Goal: Transaction & Acquisition: Book appointment/travel/reservation

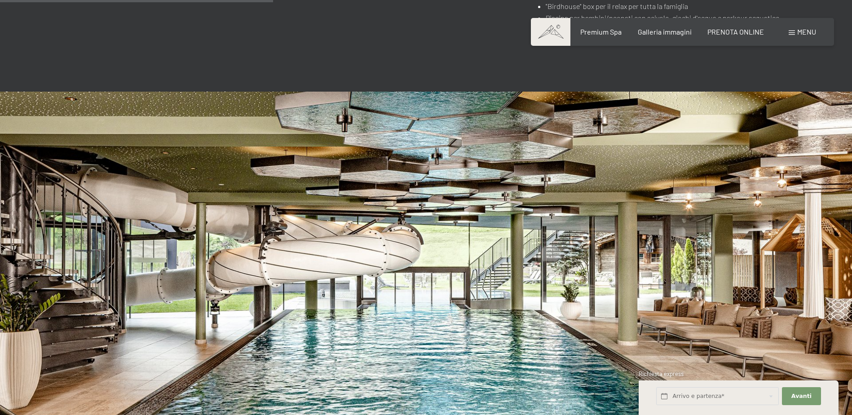
scroll to position [2605, 0]
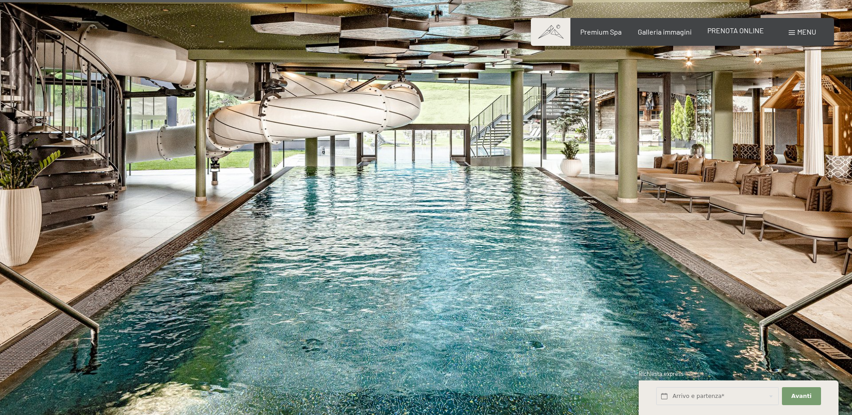
click at [737, 33] on span "PRENOTA ONLINE" at bounding box center [735, 30] width 57 height 9
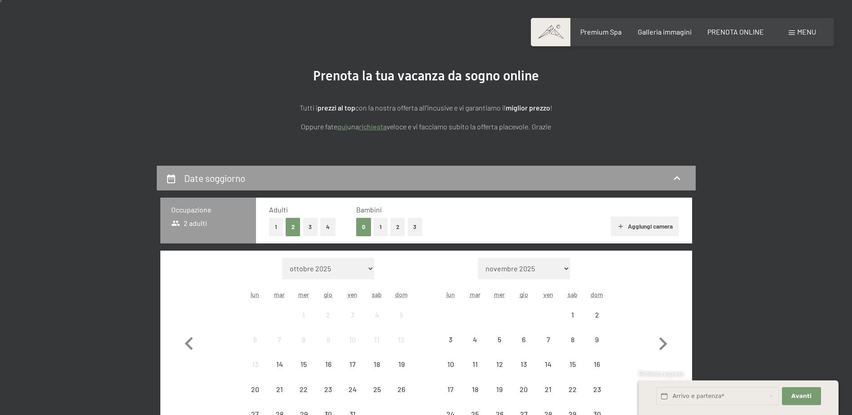
scroll to position [180, 0]
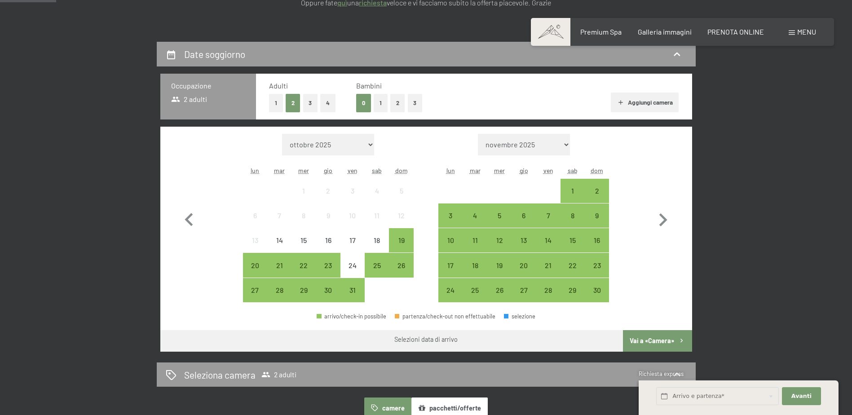
click at [379, 105] on button "1" at bounding box center [381, 103] width 14 height 18
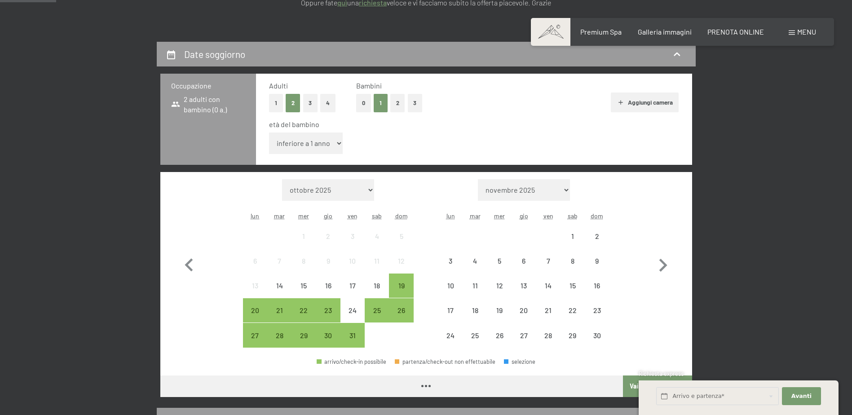
click at [341, 141] on select "inferiore a 1 anno 1 anno 2 anni 3 anni 4 anni 5 anni 6 anni 7 anni 8 anni 9 an…" at bounding box center [306, 143] width 74 height 22
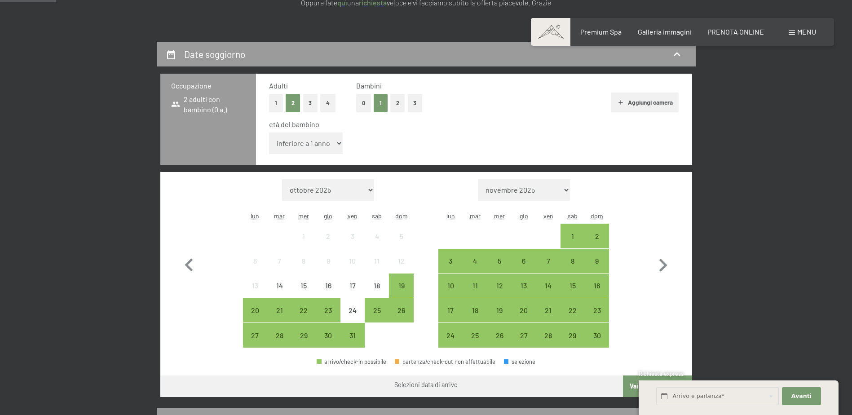
select select "9"
click at [269, 132] on select "inferiore a 1 anno 1 anno 2 anni 3 anni 4 anni 5 anni 6 anni 7 anni 8 anni 9 an…" at bounding box center [306, 143] width 74 height 22
click at [664, 267] on icon "button" at bounding box center [663, 265] width 8 height 13
select select "[DATE]"
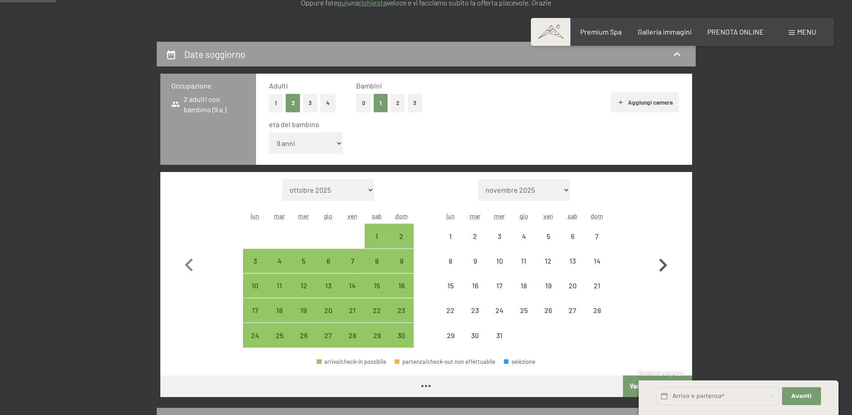
click at [664, 267] on icon "button" at bounding box center [663, 265] width 8 height 13
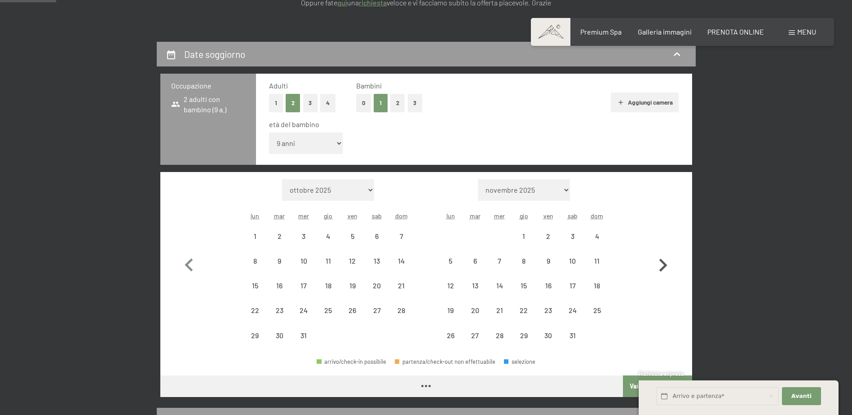
click at [664, 267] on icon "button" at bounding box center [663, 265] width 8 height 13
select select "[DATE]"
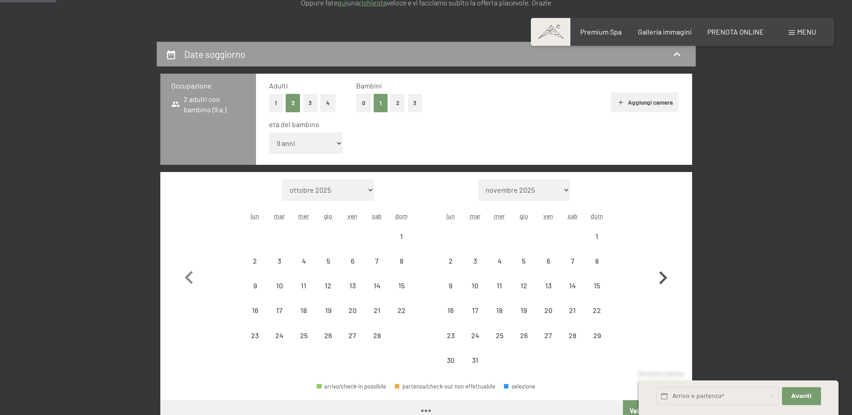
click at [664, 267] on icon "button" at bounding box center [663, 278] width 26 height 26
select select "[DATE]"
click at [664, 267] on icon "button" at bounding box center [663, 278] width 26 height 26
select select "[DATE]"
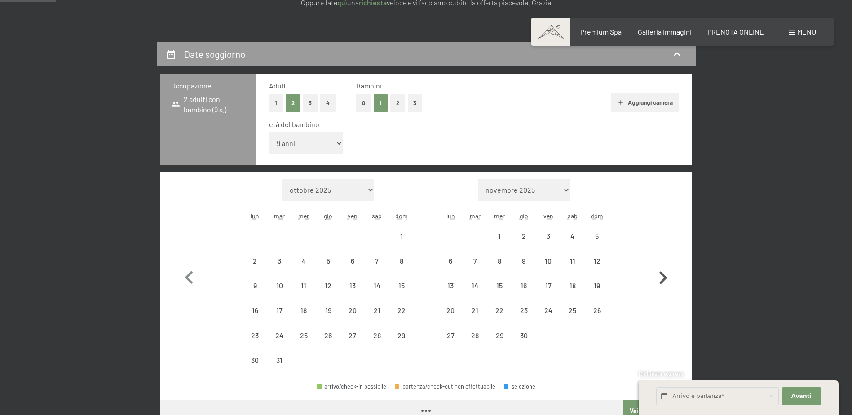
select select "[DATE]"
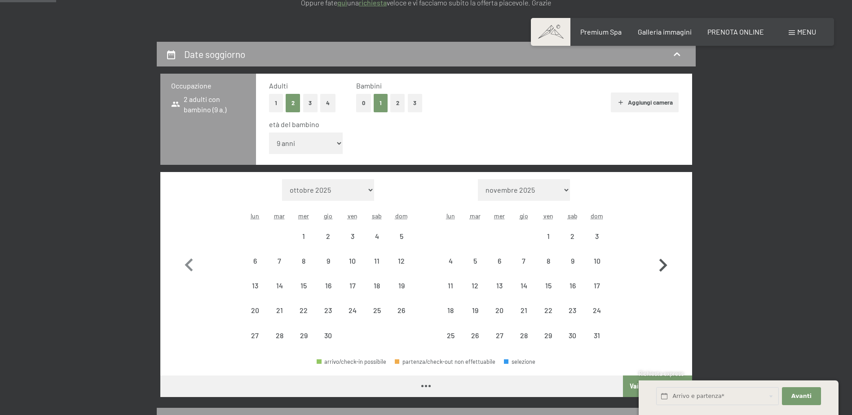
click at [664, 267] on icon "button" at bounding box center [663, 265] width 8 height 13
select select "[DATE]"
click at [664, 266] on icon "button" at bounding box center [663, 265] width 8 height 13
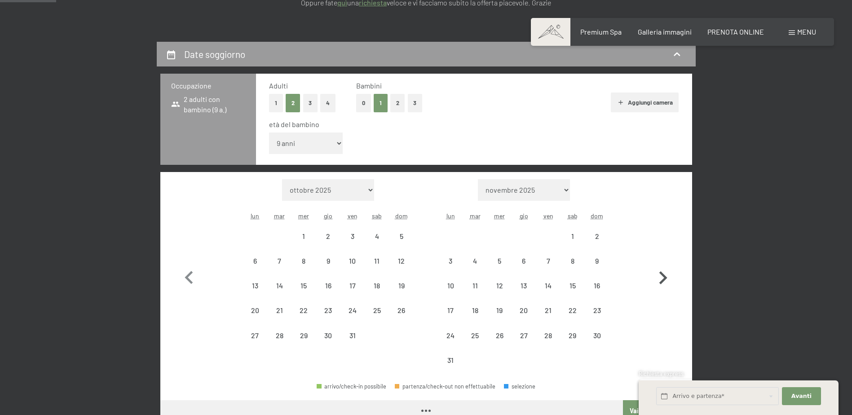
select select "[DATE]"
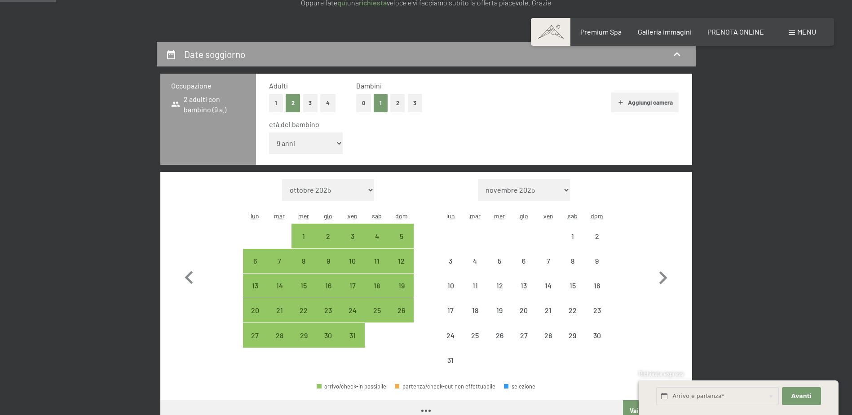
select select "[DATE]"
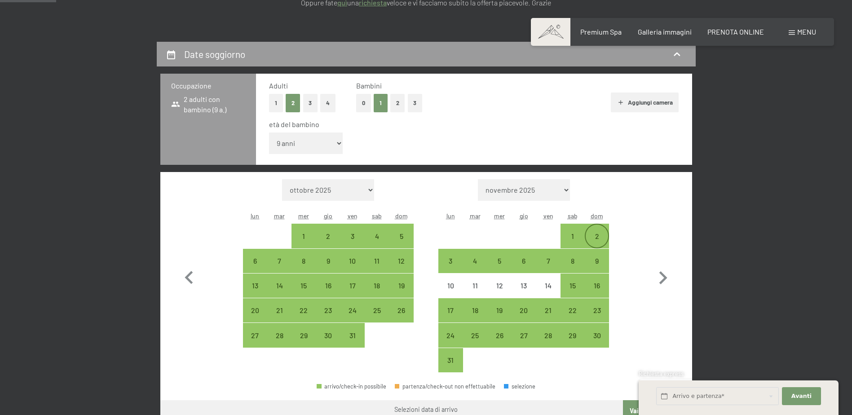
click at [593, 236] on div "2" at bounding box center [597, 244] width 22 height 22
select select "[DATE]"
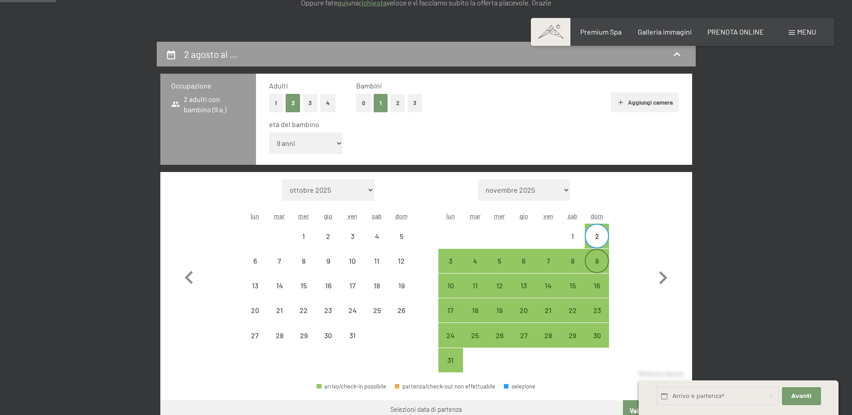
click at [598, 261] on div "9" at bounding box center [597, 268] width 22 height 22
select select "[DATE]"
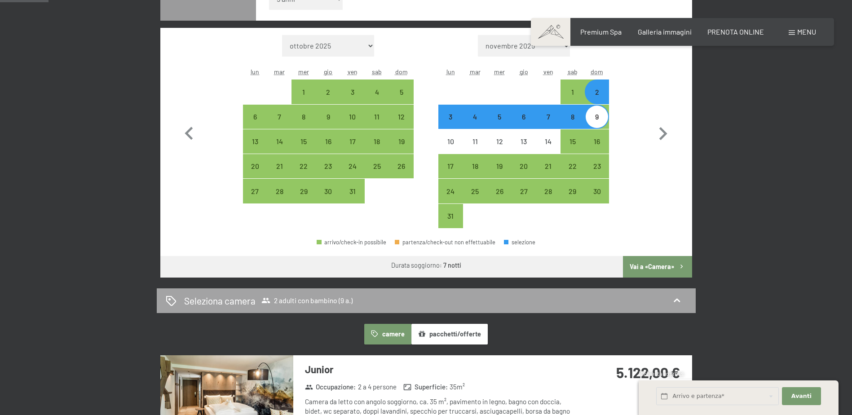
scroll to position [359, 0]
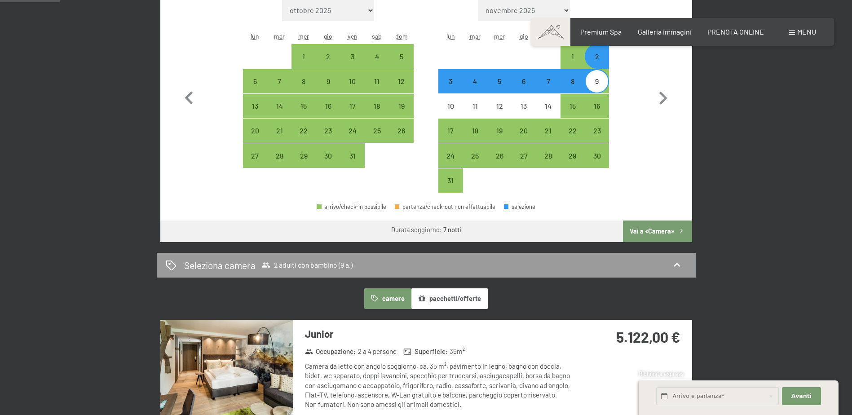
click at [662, 232] on button "Vai a «Camera»" at bounding box center [657, 232] width 69 height 22
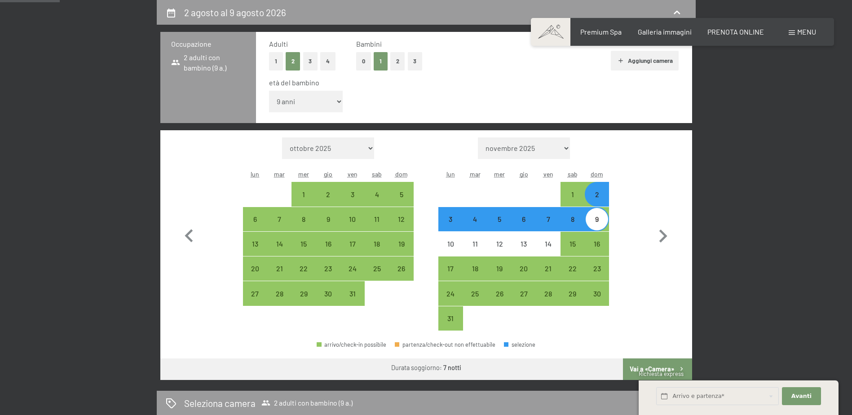
select select "[DATE]"
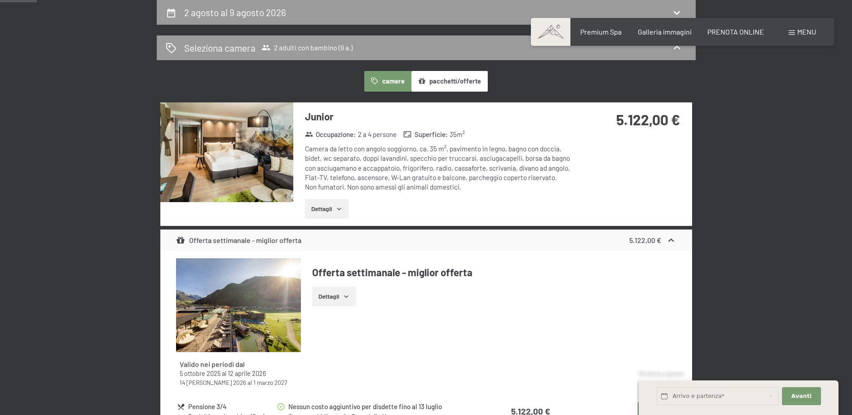
click at [339, 212] on icon "button" at bounding box center [338, 208] width 7 height 7
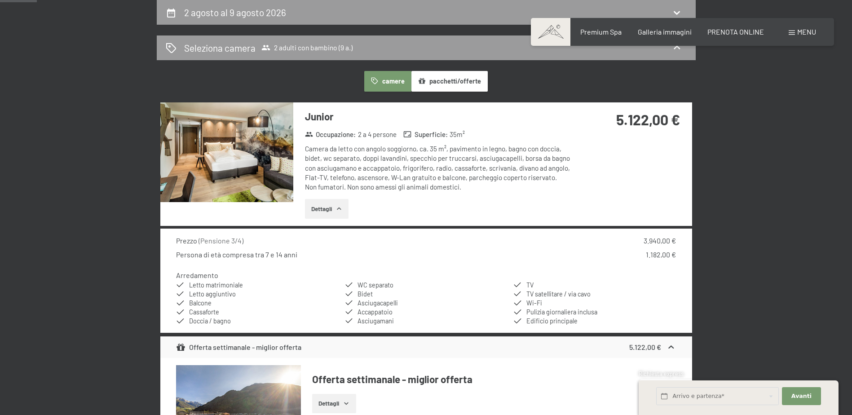
click at [339, 212] on icon "button" at bounding box center [338, 208] width 7 height 7
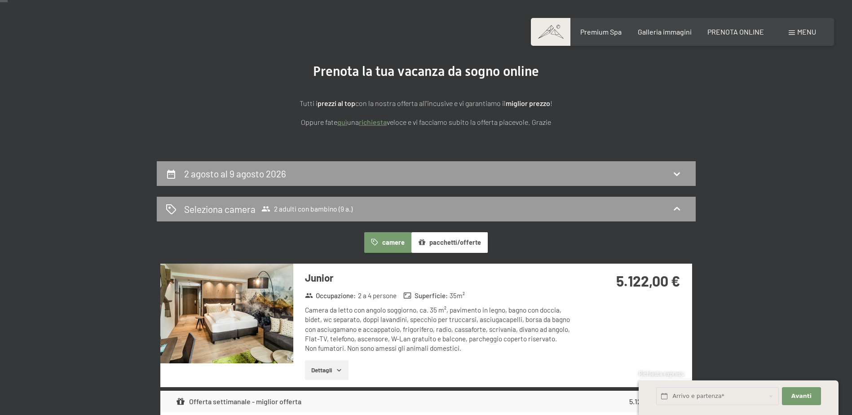
scroll to position [135, 0]
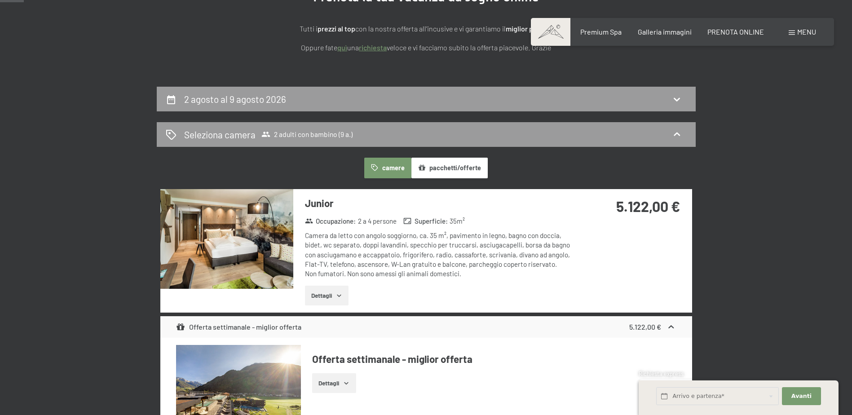
click at [341, 292] on icon "button" at bounding box center [338, 295] width 7 height 7
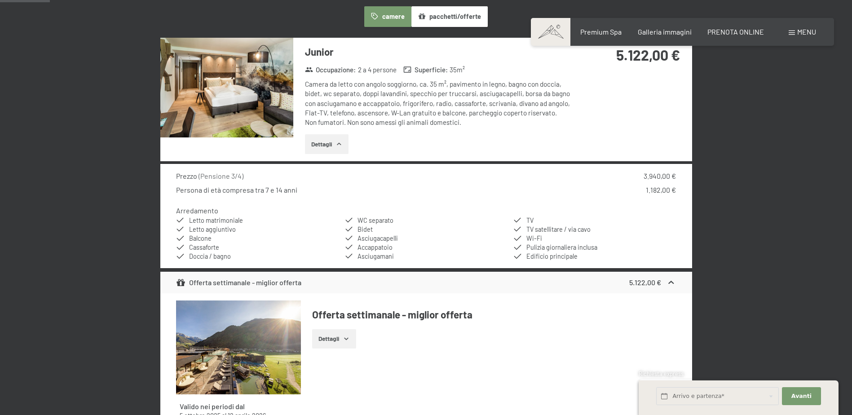
scroll to position [180, 0]
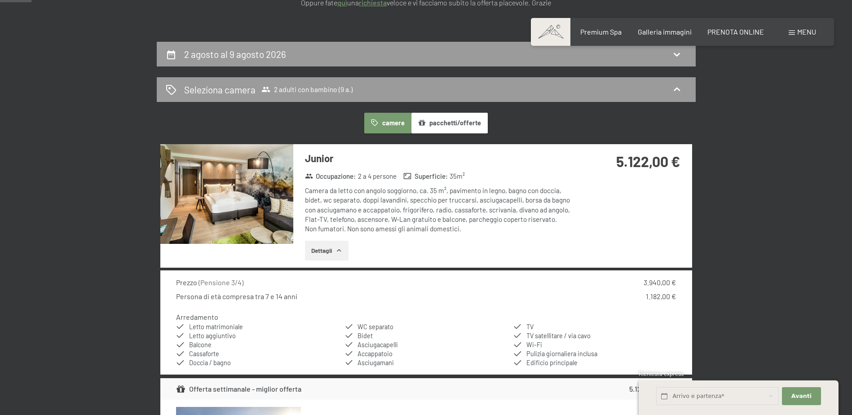
click at [213, 198] on img at bounding box center [226, 194] width 133 height 100
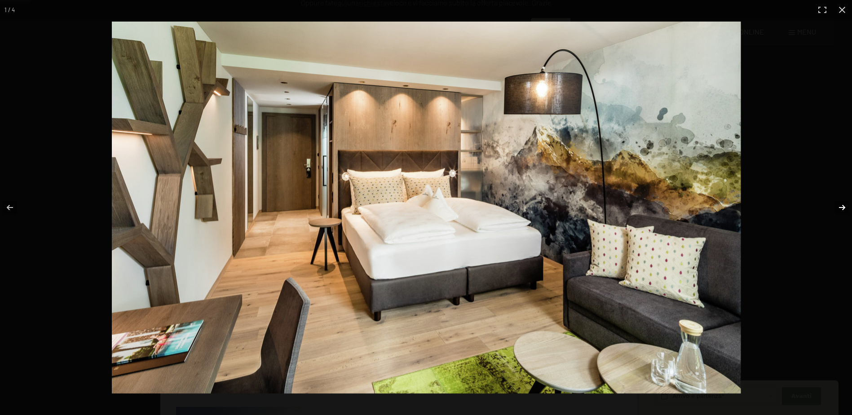
click at [843, 206] on button "button" at bounding box center [836, 207] width 31 height 45
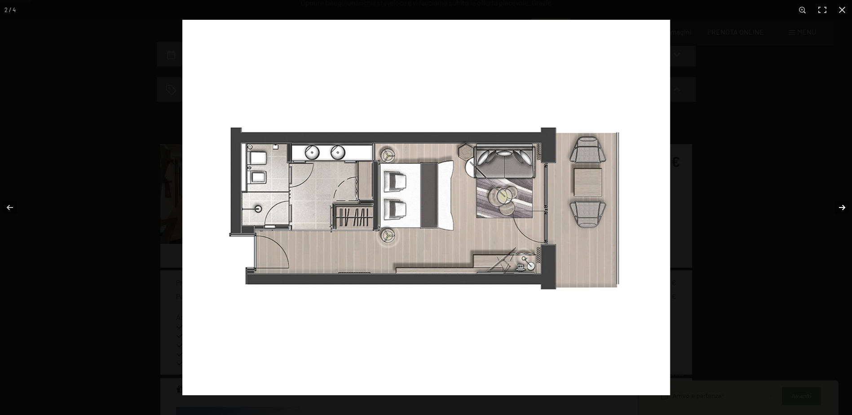
click at [846, 206] on button "button" at bounding box center [836, 207] width 31 height 45
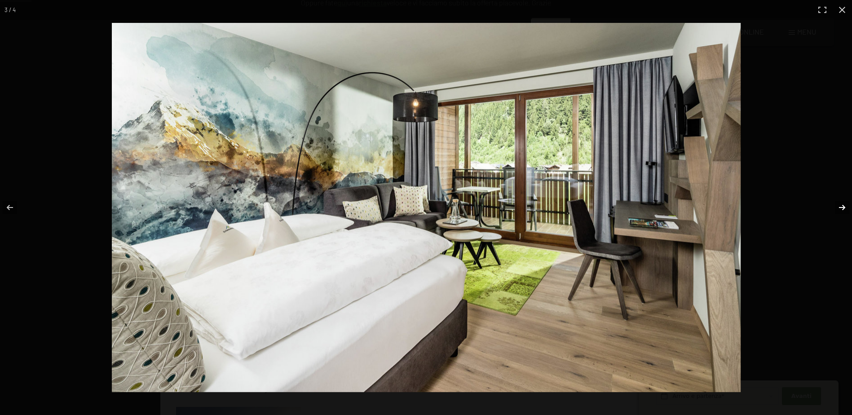
click at [846, 206] on button "button" at bounding box center [836, 207] width 31 height 45
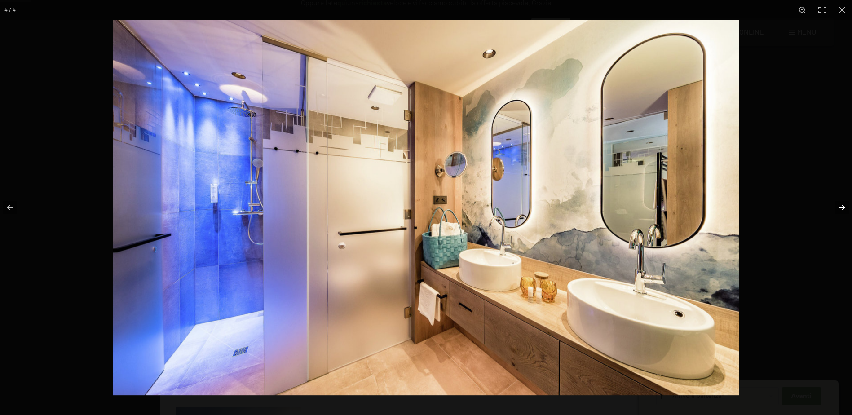
click at [846, 208] on button "button" at bounding box center [836, 207] width 31 height 45
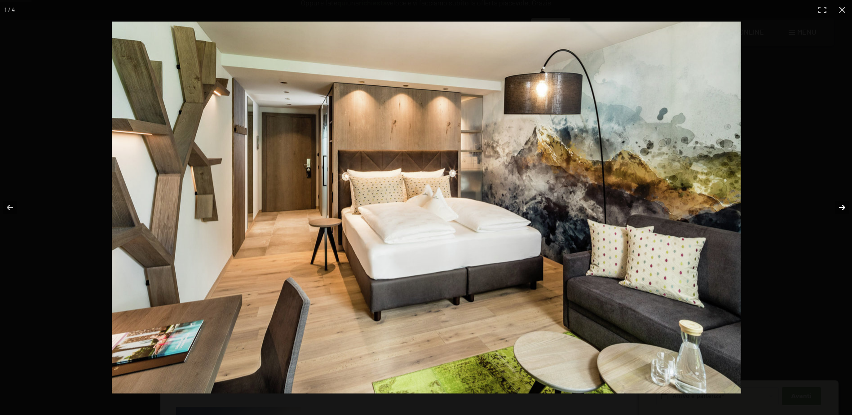
click at [846, 208] on button "button" at bounding box center [836, 207] width 31 height 45
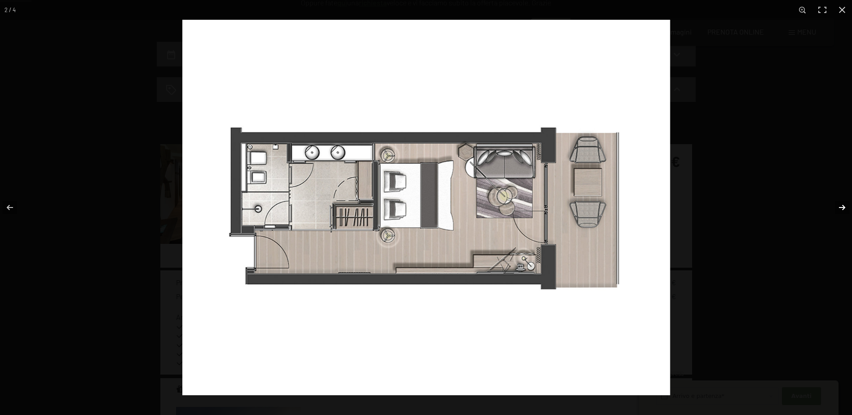
click at [846, 208] on button "button" at bounding box center [836, 207] width 31 height 45
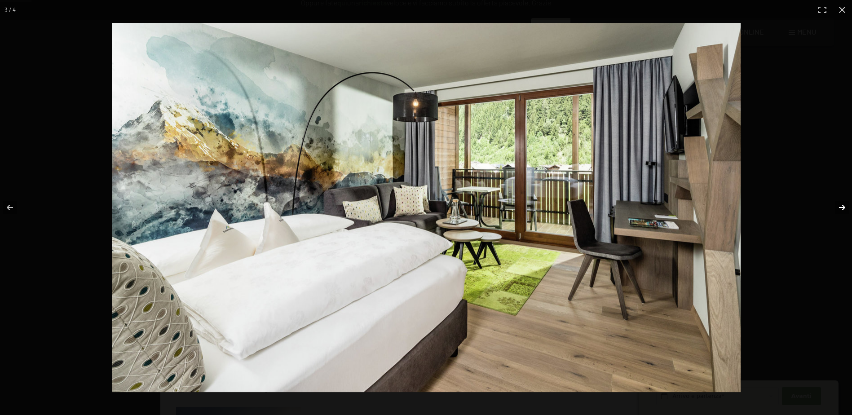
click at [846, 208] on button "button" at bounding box center [836, 207] width 31 height 45
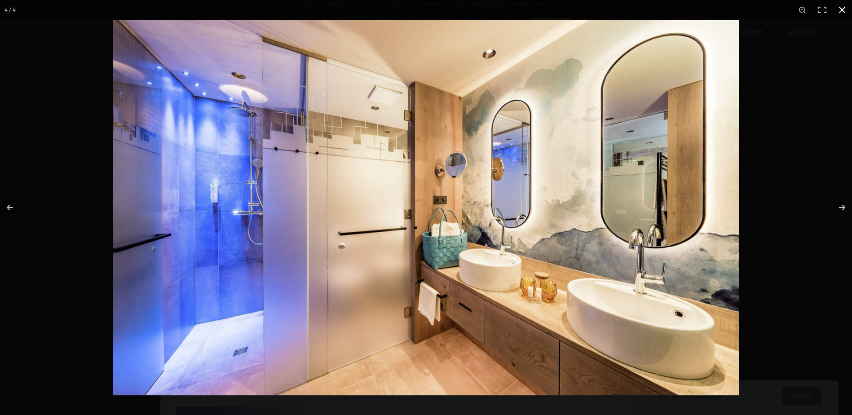
click at [846, 8] on button "button" at bounding box center [842, 10] width 20 height 20
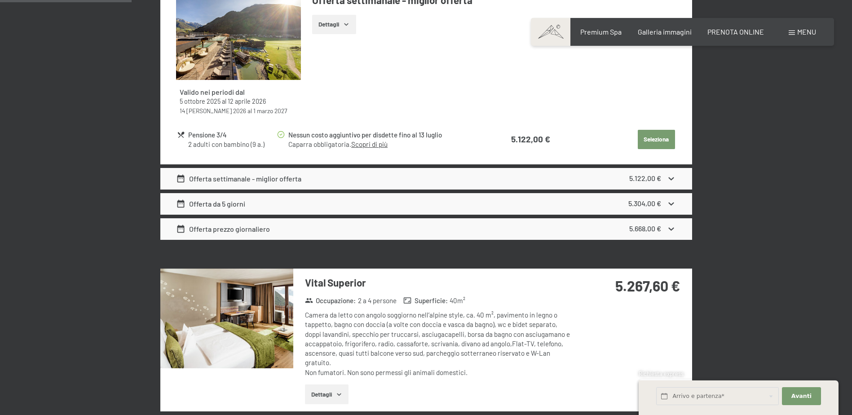
scroll to position [764, 0]
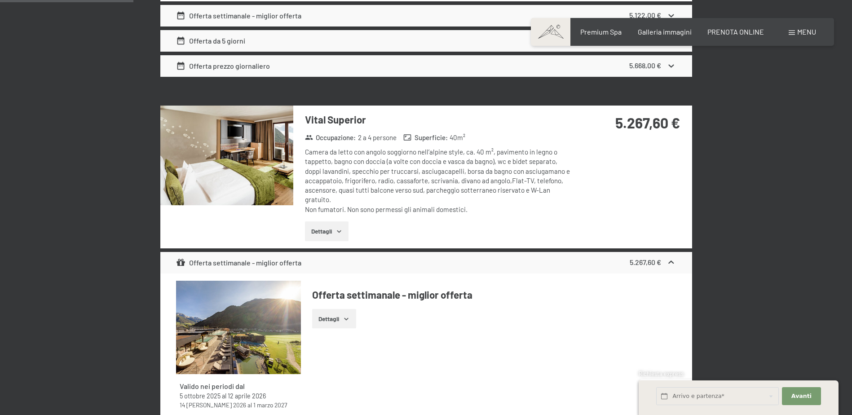
click at [334, 230] on button "Dettagli" at bounding box center [327, 231] width 44 height 20
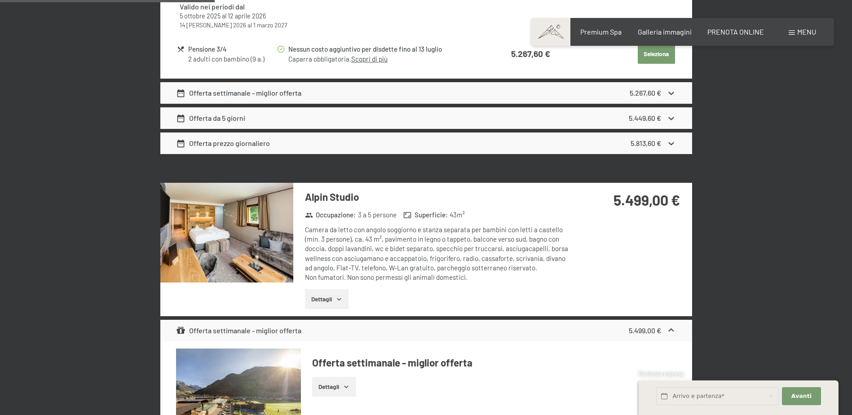
scroll to position [1258, 0]
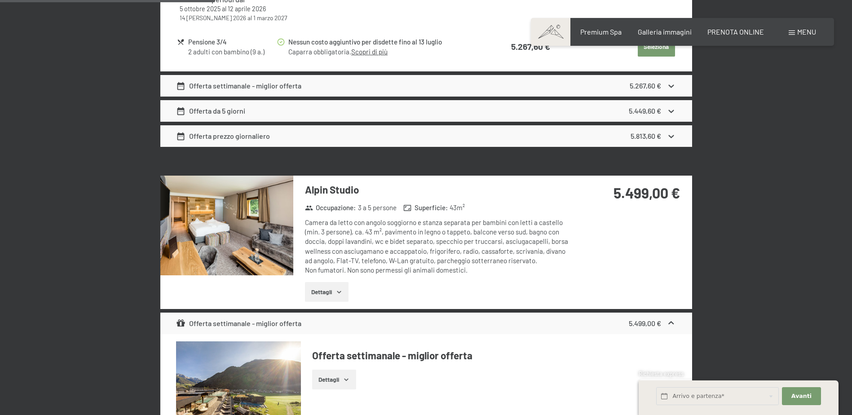
click at [278, 240] on img at bounding box center [226, 226] width 133 height 100
click at [0, 0] on button "button" at bounding box center [0, 0] width 0 height 0
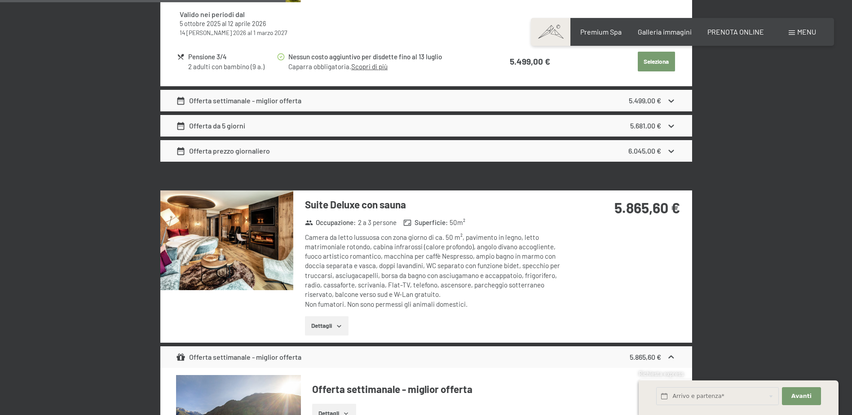
scroll to position [1707, 0]
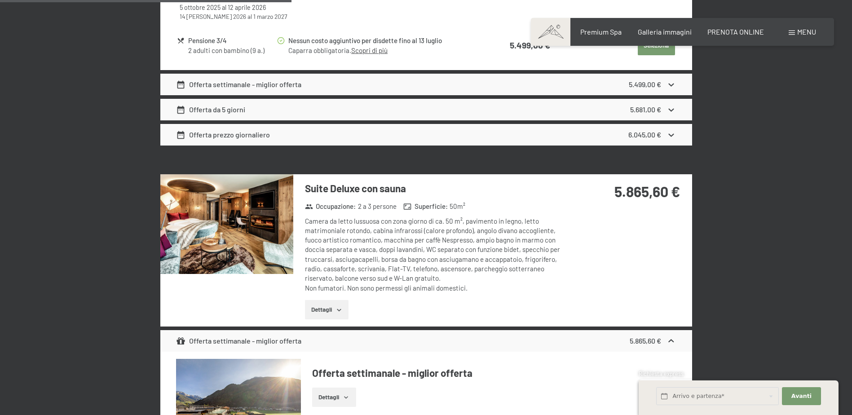
click at [243, 238] on img at bounding box center [226, 224] width 133 height 100
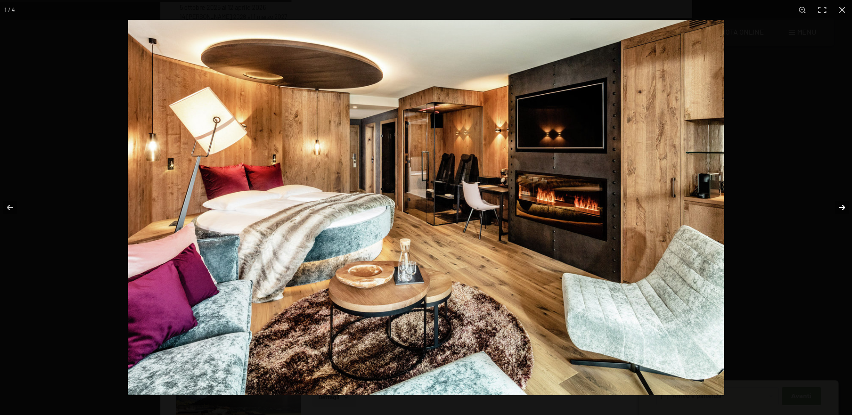
click at [846, 208] on button "button" at bounding box center [836, 207] width 31 height 45
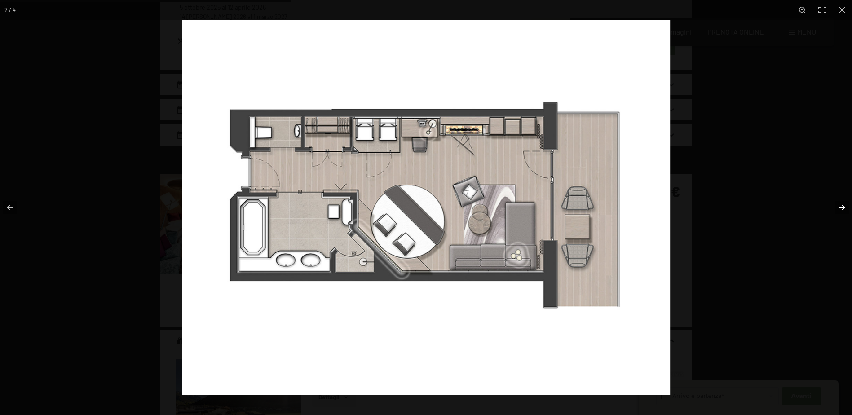
click at [846, 208] on button "button" at bounding box center [836, 207] width 31 height 45
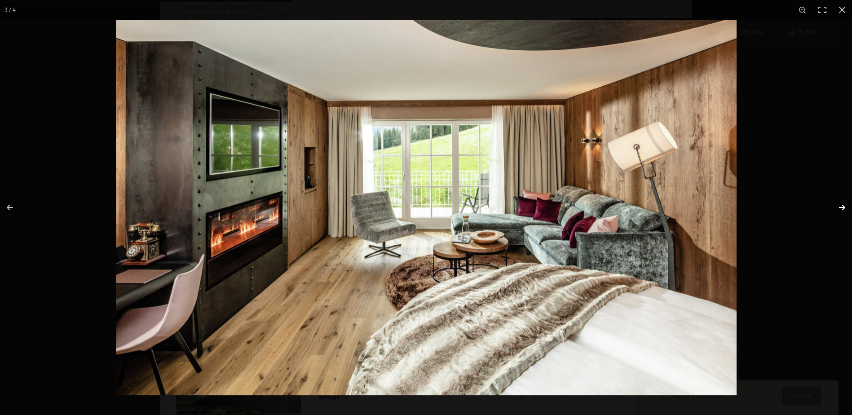
click at [842, 205] on button "button" at bounding box center [836, 207] width 31 height 45
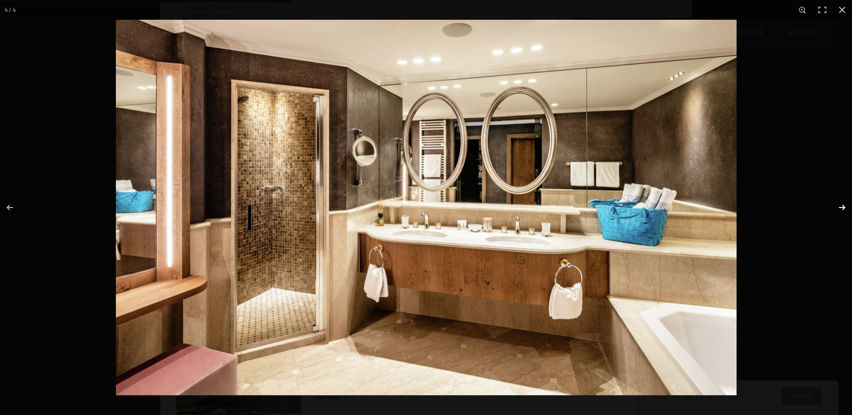
click at [842, 203] on button "button" at bounding box center [836, 207] width 31 height 45
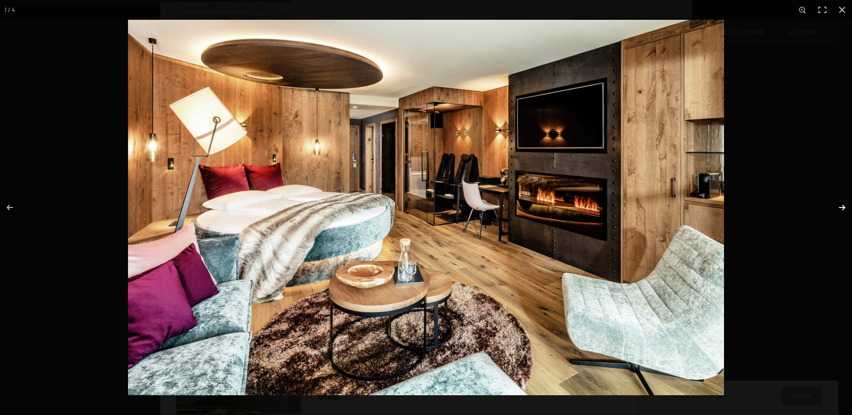
click at [841, 203] on button "button" at bounding box center [836, 207] width 31 height 45
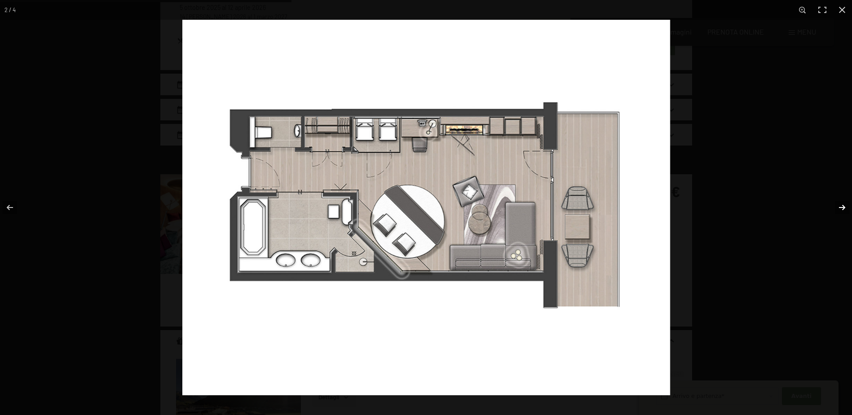
click at [841, 203] on button "button" at bounding box center [836, 207] width 31 height 45
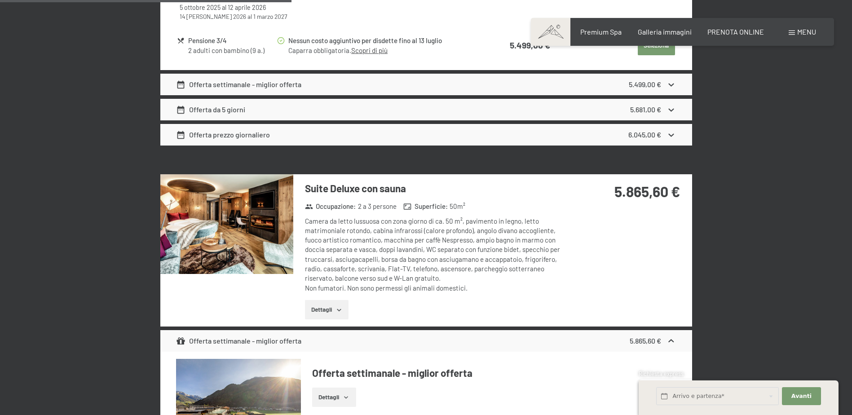
click at [0, 0] on button "button" at bounding box center [0, 0] width 0 height 0
click at [280, 251] on img at bounding box center [226, 224] width 133 height 100
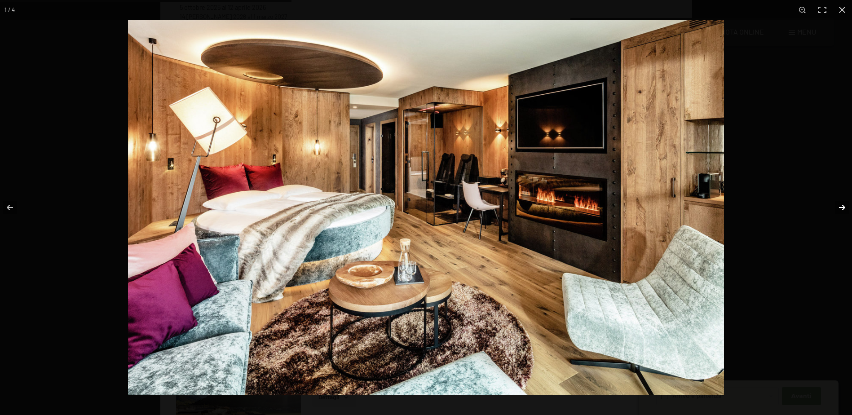
click at [849, 206] on button "button" at bounding box center [836, 207] width 31 height 45
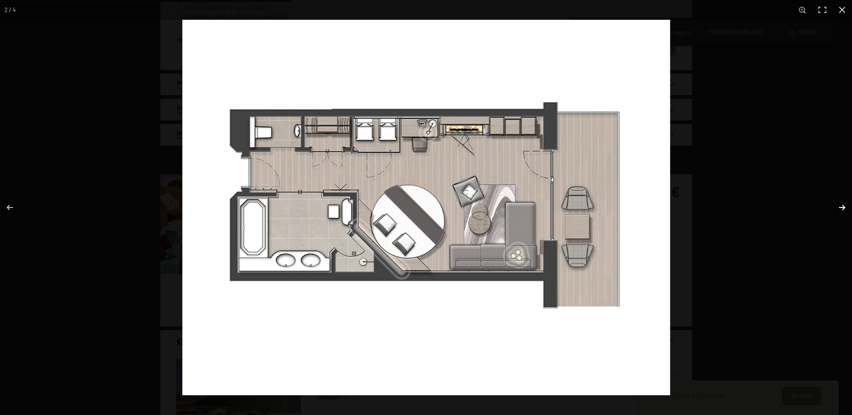
click at [848, 206] on button "button" at bounding box center [836, 207] width 31 height 45
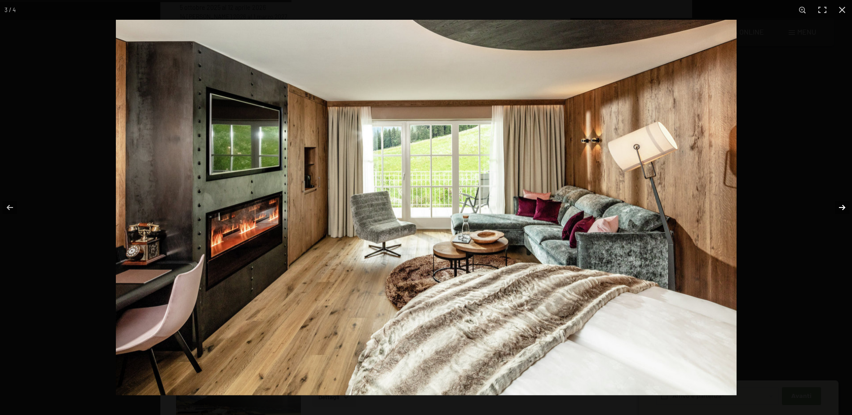
click at [848, 206] on button "button" at bounding box center [836, 207] width 31 height 45
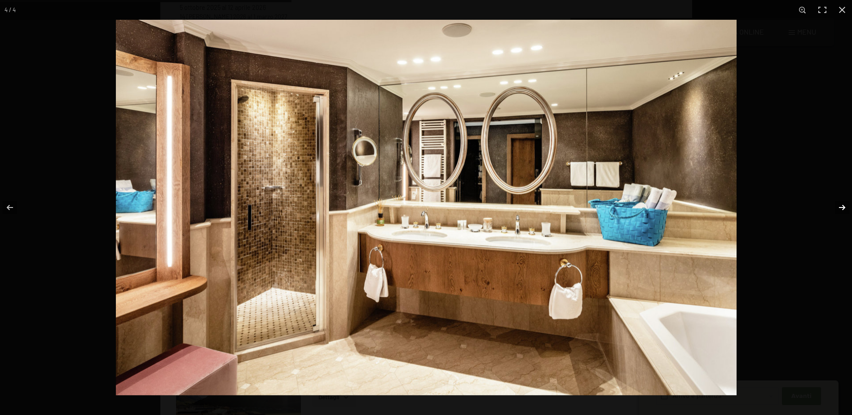
click at [848, 206] on button "button" at bounding box center [836, 207] width 31 height 45
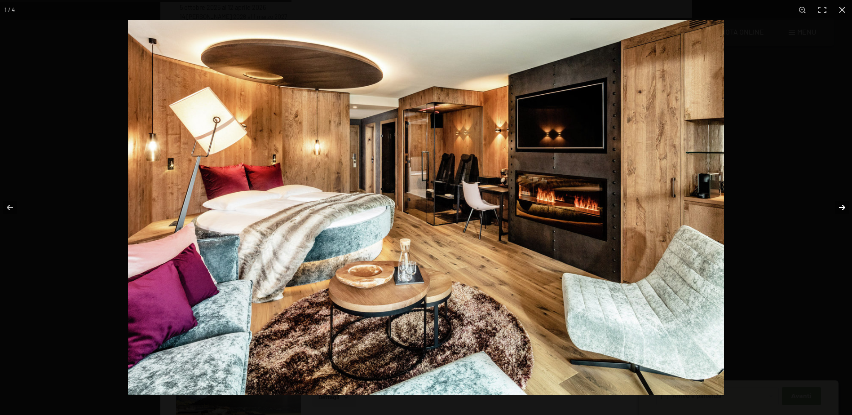
click at [848, 206] on button "button" at bounding box center [836, 207] width 31 height 45
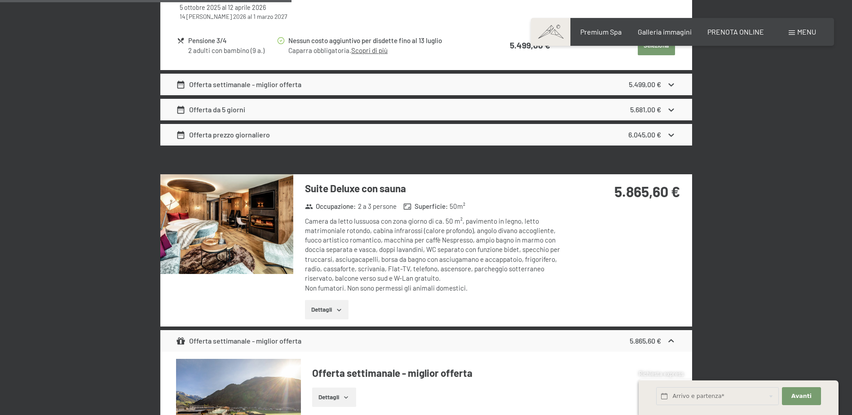
click at [0, 0] on button "button" at bounding box center [0, 0] width 0 height 0
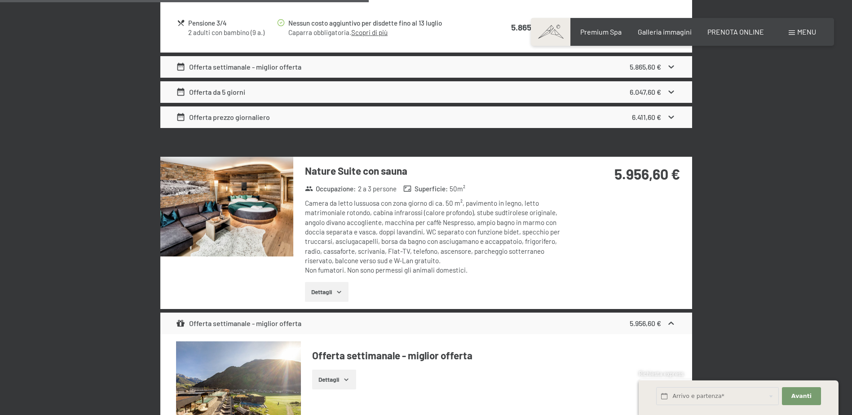
scroll to position [2201, 0]
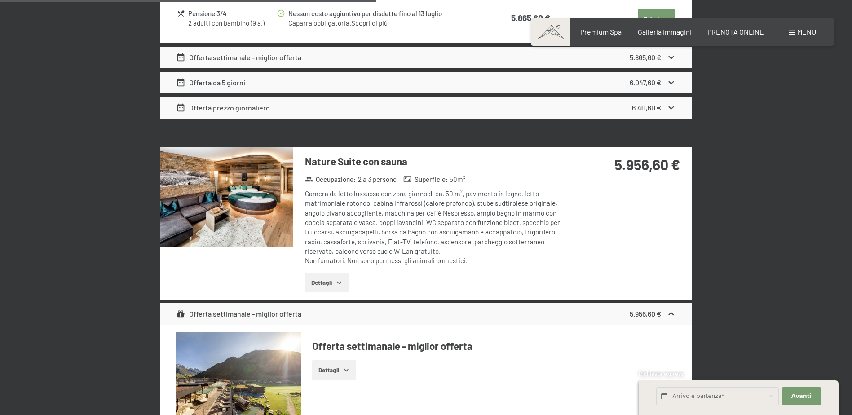
click at [230, 199] on img at bounding box center [226, 197] width 133 height 100
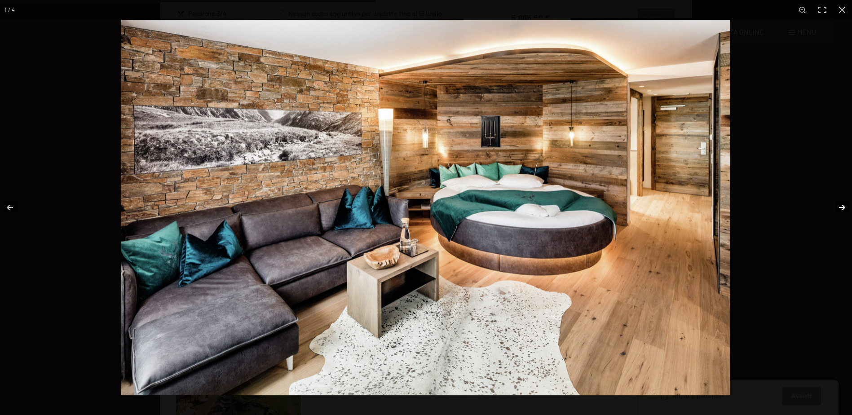
click at [840, 209] on button "button" at bounding box center [836, 207] width 31 height 45
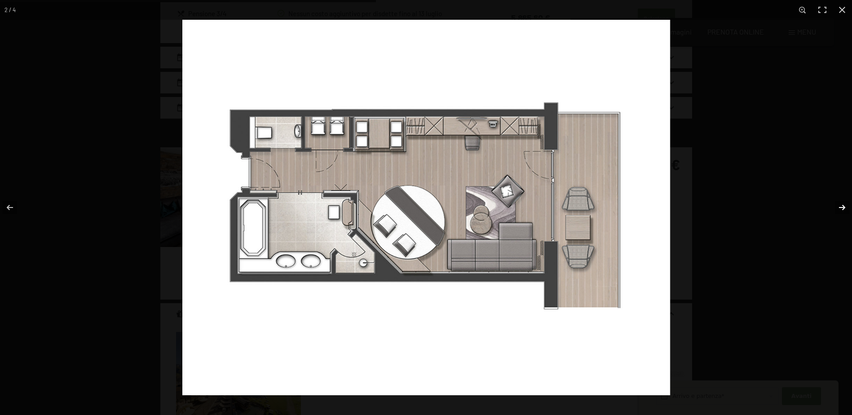
click at [840, 209] on button "button" at bounding box center [836, 207] width 31 height 45
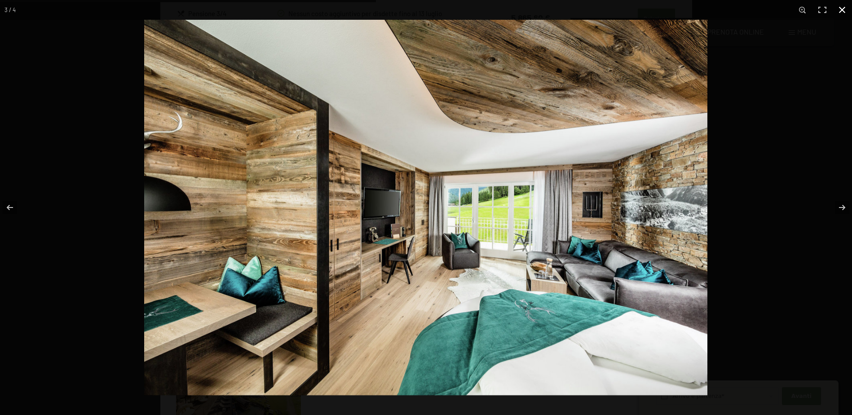
click at [843, 11] on button "button" at bounding box center [842, 10] width 20 height 20
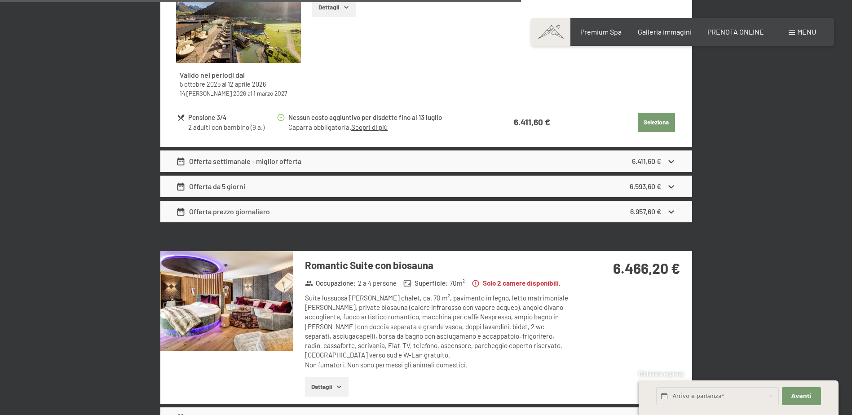
scroll to position [3144, 0]
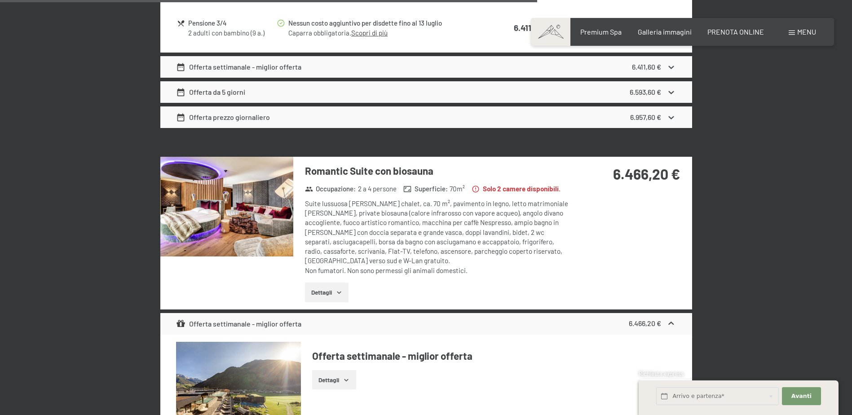
click at [265, 213] on img at bounding box center [226, 207] width 133 height 100
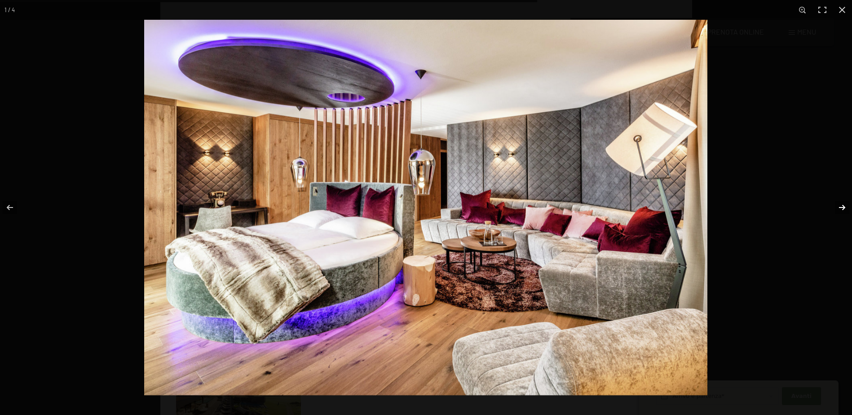
click at [838, 207] on button "button" at bounding box center [836, 207] width 31 height 45
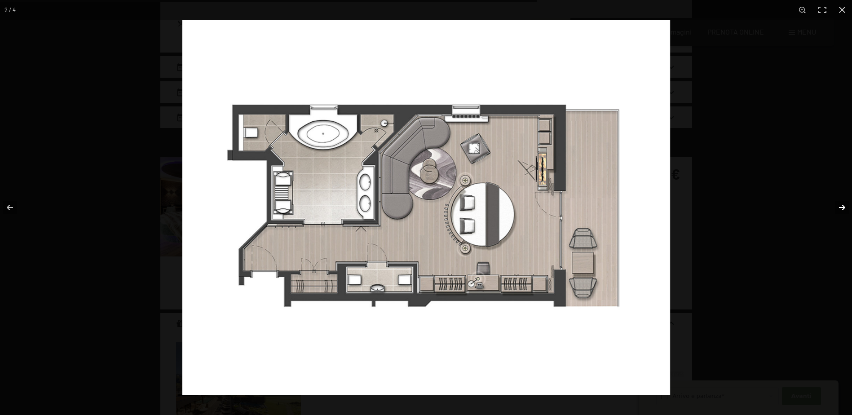
click at [838, 207] on button "button" at bounding box center [836, 207] width 31 height 45
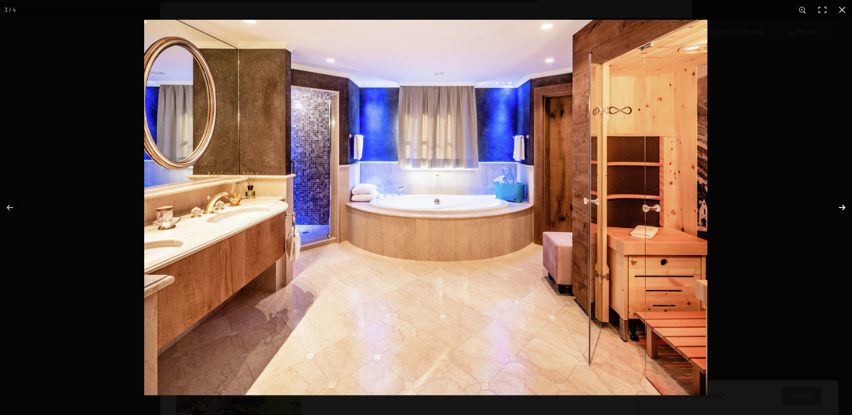
click at [838, 207] on button "button" at bounding box center [836, 207] width 31 height 45
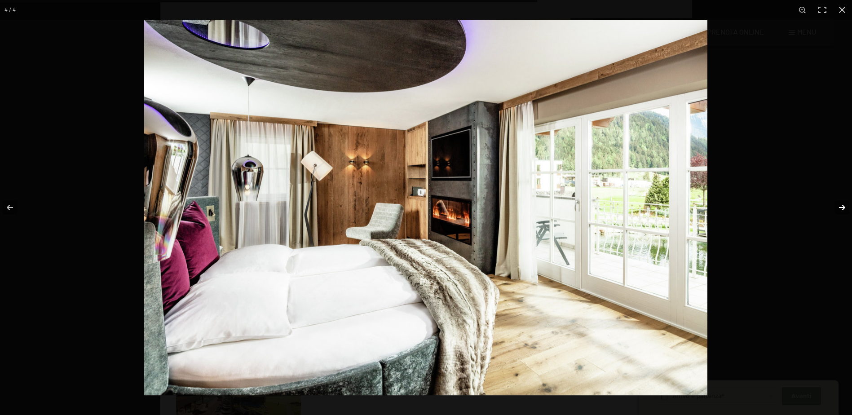
click at [838, 207] on button "button" at bounding box center [836, 207] width 31 height 45
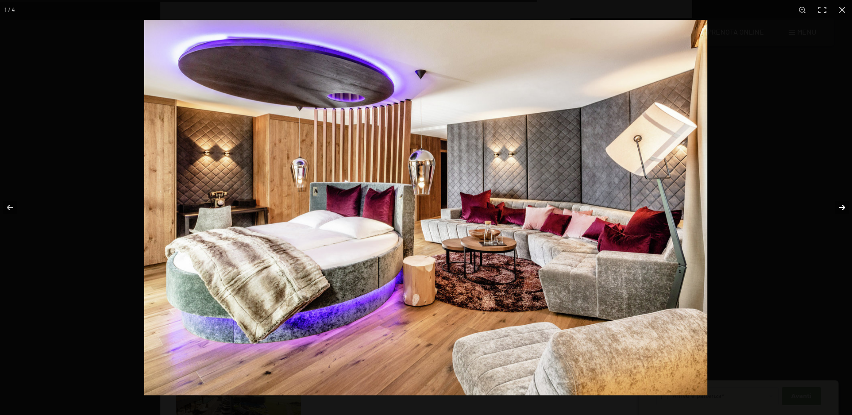
click at [838, 207] on button "button" at bounding box center [836, 207] width 31 height 45
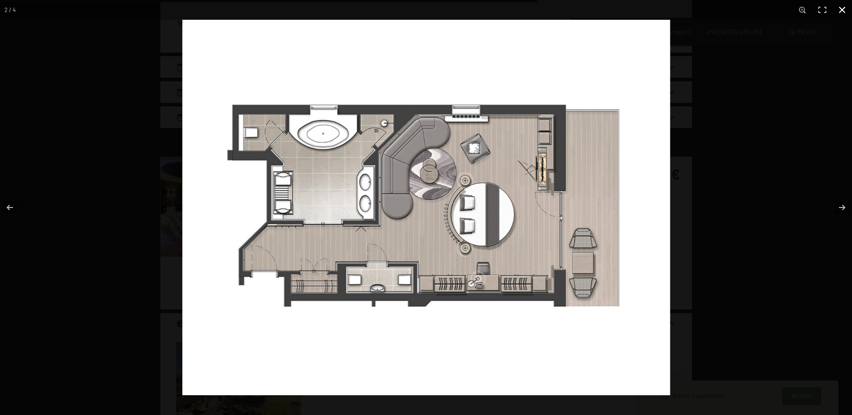
click at [848, 6] on button "button" at bounding box center [842, 10] width 20 height 20
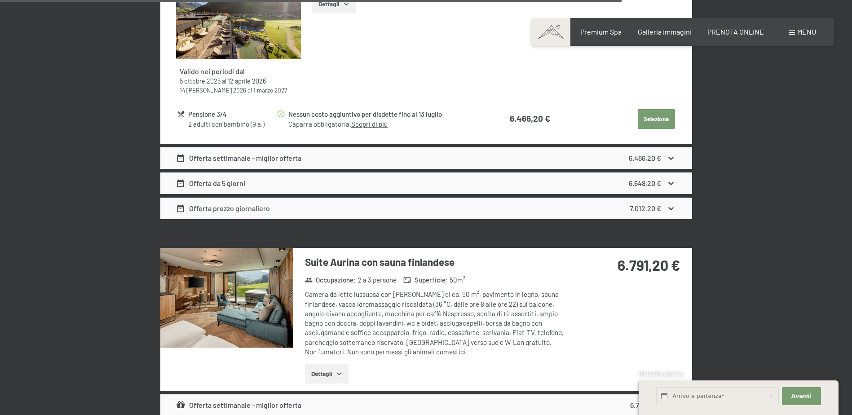
scroll to position [3638, 0]
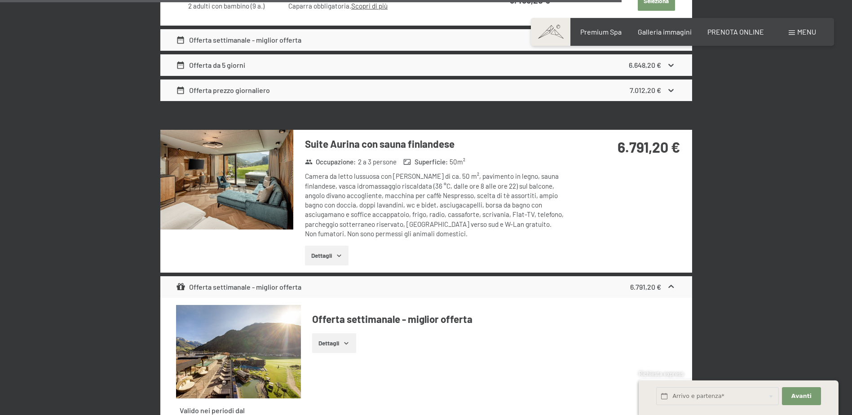
click at [254, 181] on img at bounding box center [226, 180] width 133 height 100
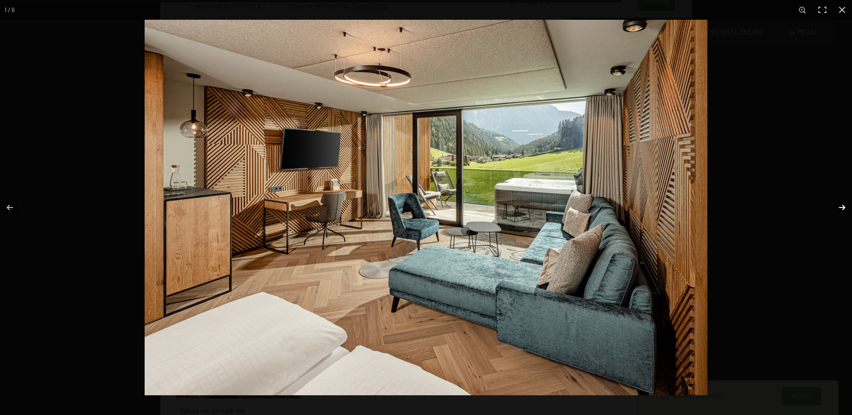
click at [839, 211] on button "button" at bounding box center [836, 207] width 31 height 45
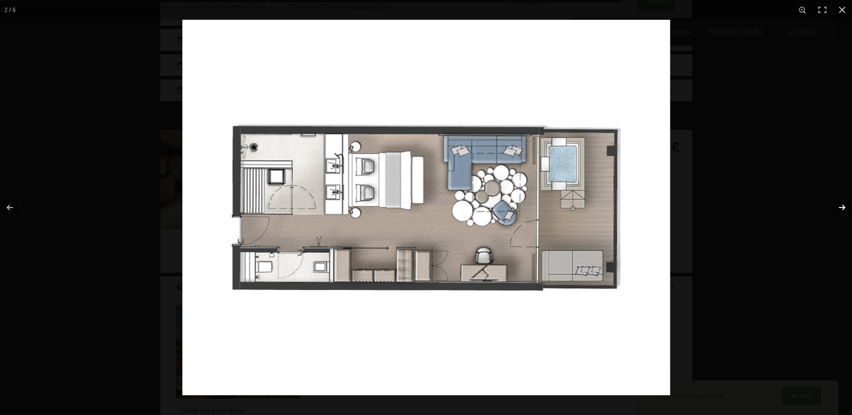
click at [838, 208] on button "button" at bounding box center [836, 207] width 31 height 45
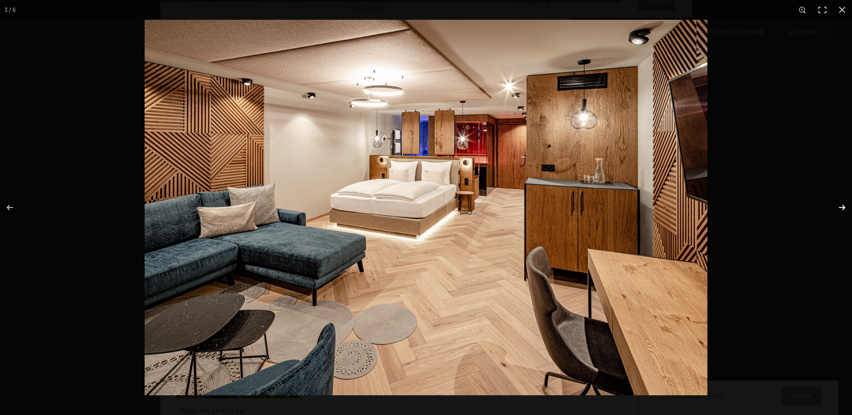
click at [838, 208] on button "button" at bounding box center [836, 207] width 31 height 45
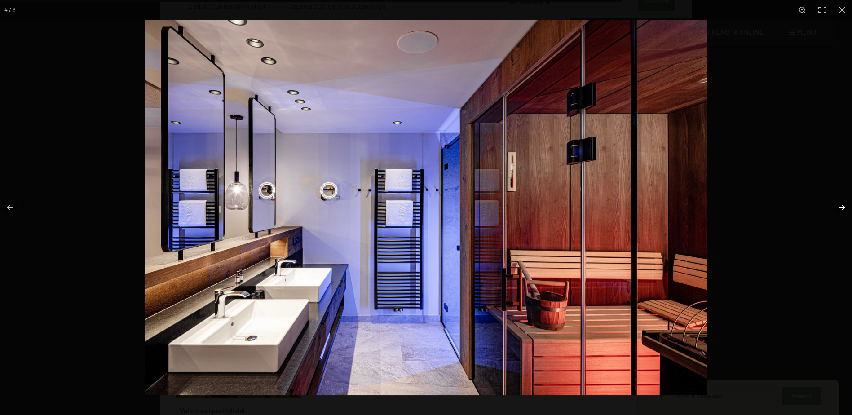
click at [838, 208] on button "button" at bounding box center [836, 207] width 31 height 45
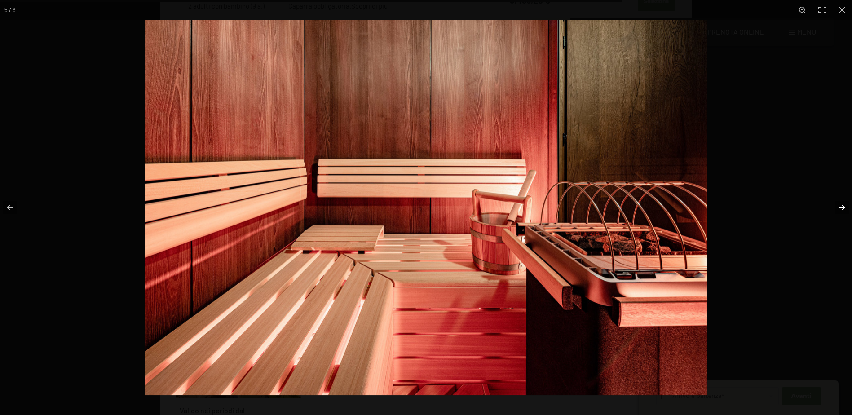
click at [838, 207] on button "button" at bounding box center [836, 207] width 31 height 45
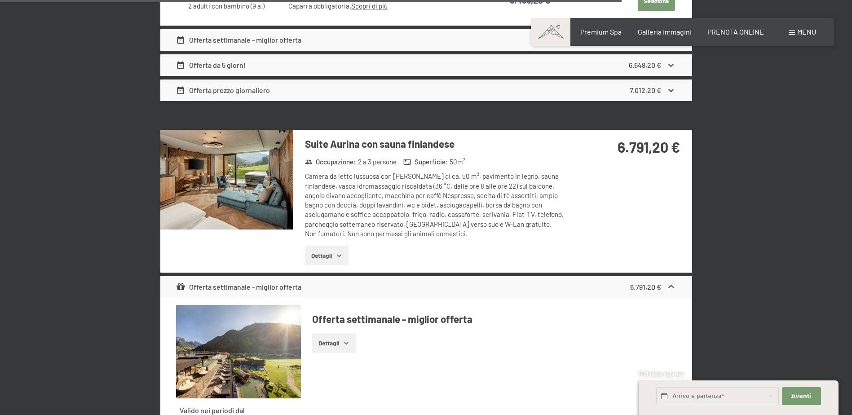
click at [0, 0] on button "button" at bounding box center [0, 0] width 0 height 0
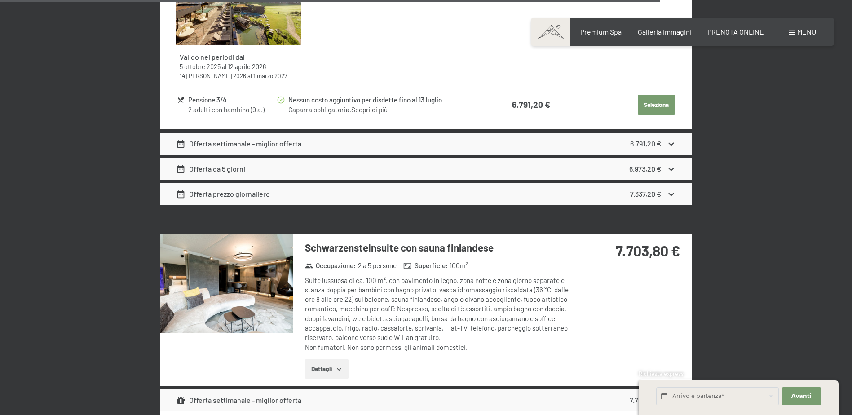
scroll to position [4087, 0]
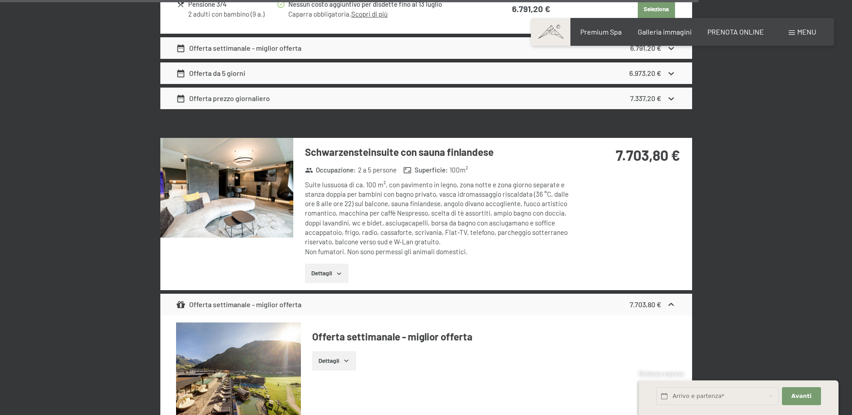
click at [211, 181] on img at bounding box center [226, 188] width 133 height 100
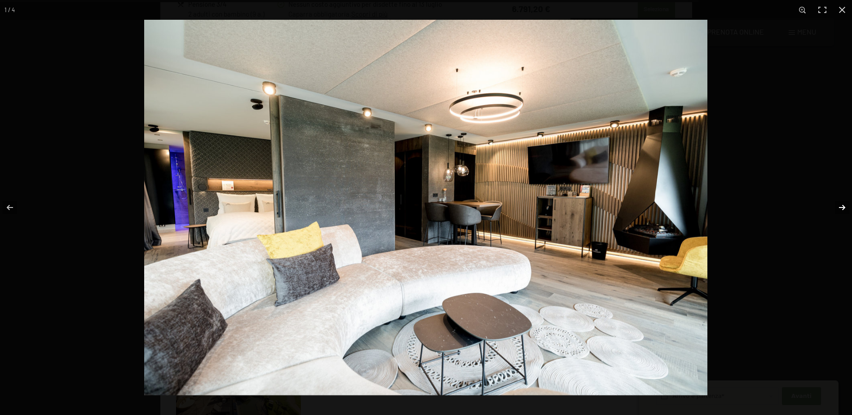
click at [841, 208] on button "button" at bounding box center [836, 207] width 31 height 45
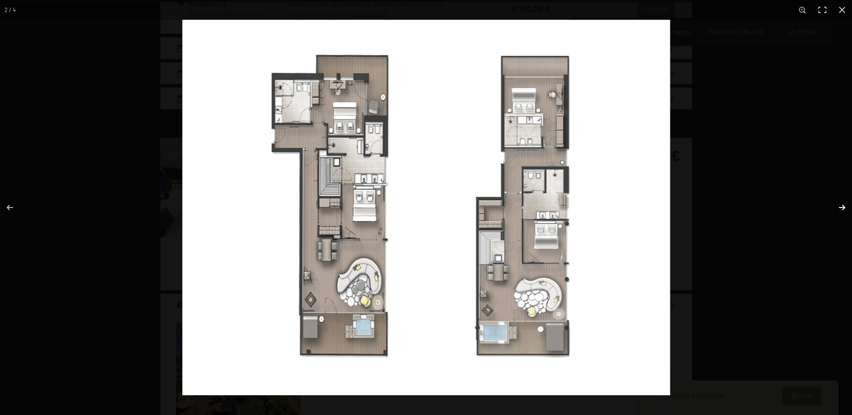
click at [841, 208] on button "button" at bounding box center [836, 207] width 31 height 45
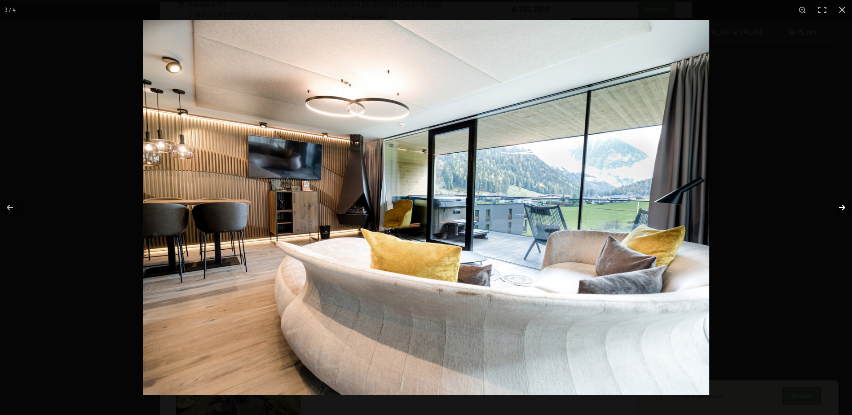
click at [841, 208] on button "button" at bounding box center [836, 207] width 31 height 45
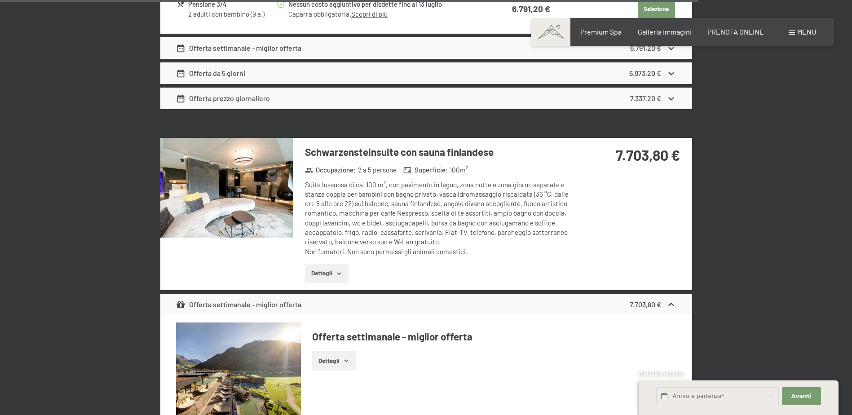
click at [0, 0] on button "button" at bounding box center [0, 0] width 0 height 0
